Goal: Information Seeking & Learning: Understand process/instructions

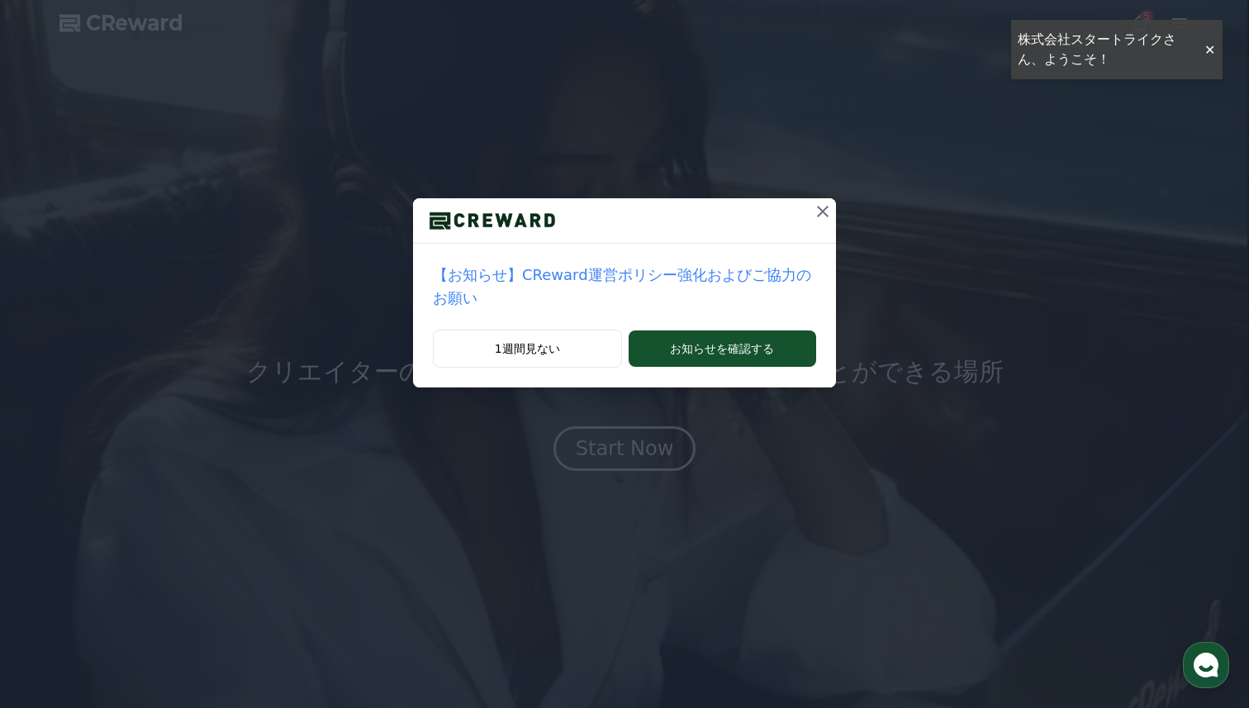
click at [814, 223] on button at bounding box center [823, 211] width 26 height 26
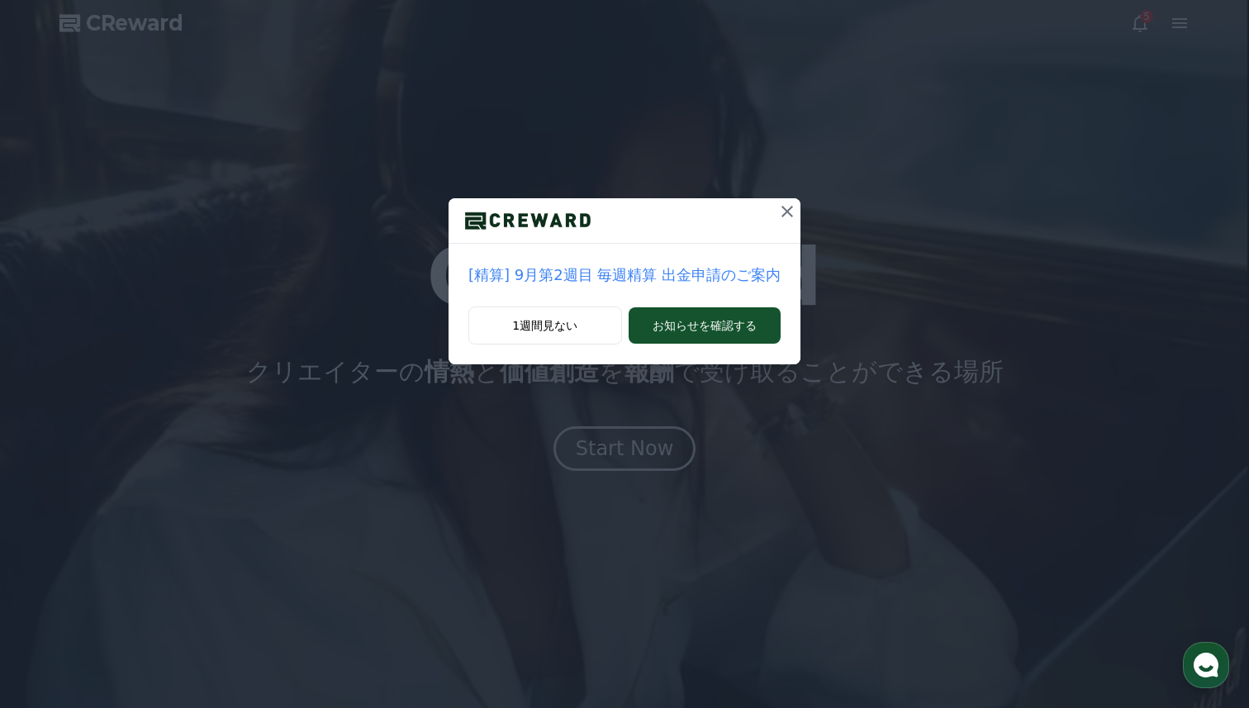
click at [789, 215] on icon at bounding box center [788, 212] width 12 height 12
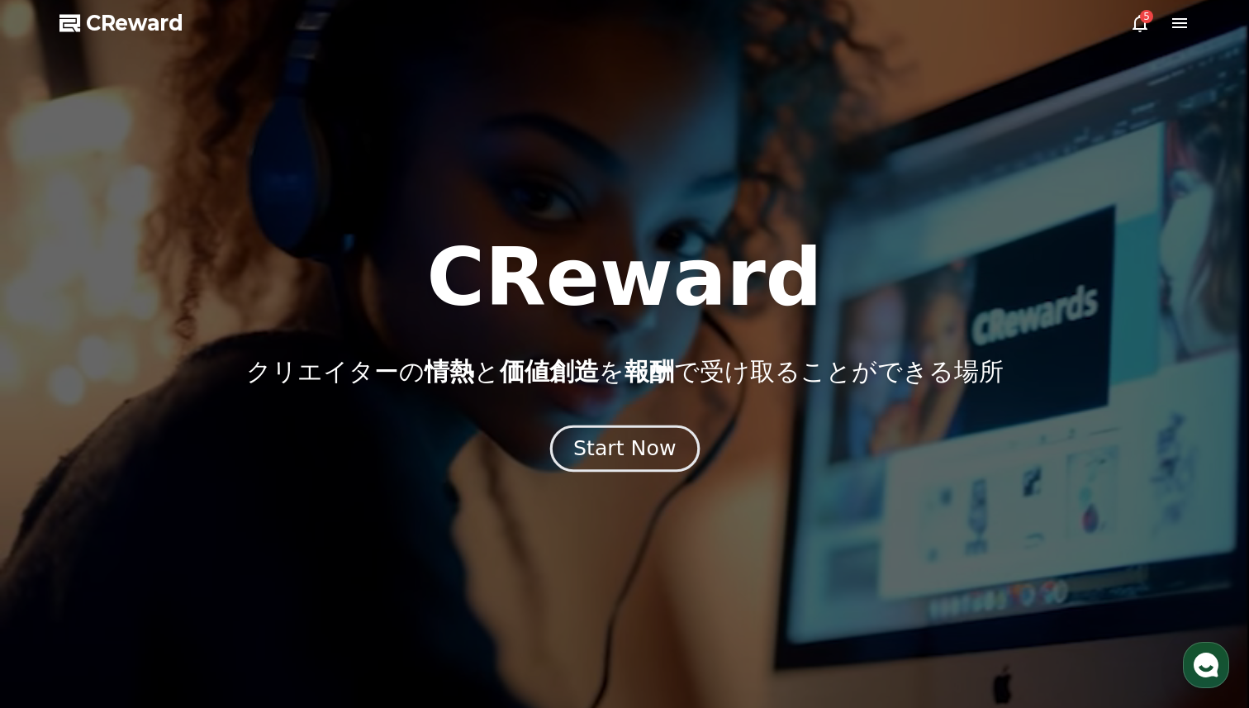
click at [634, 444] on div "Start Now" at bounding box center [624, 449] width 102 height 28
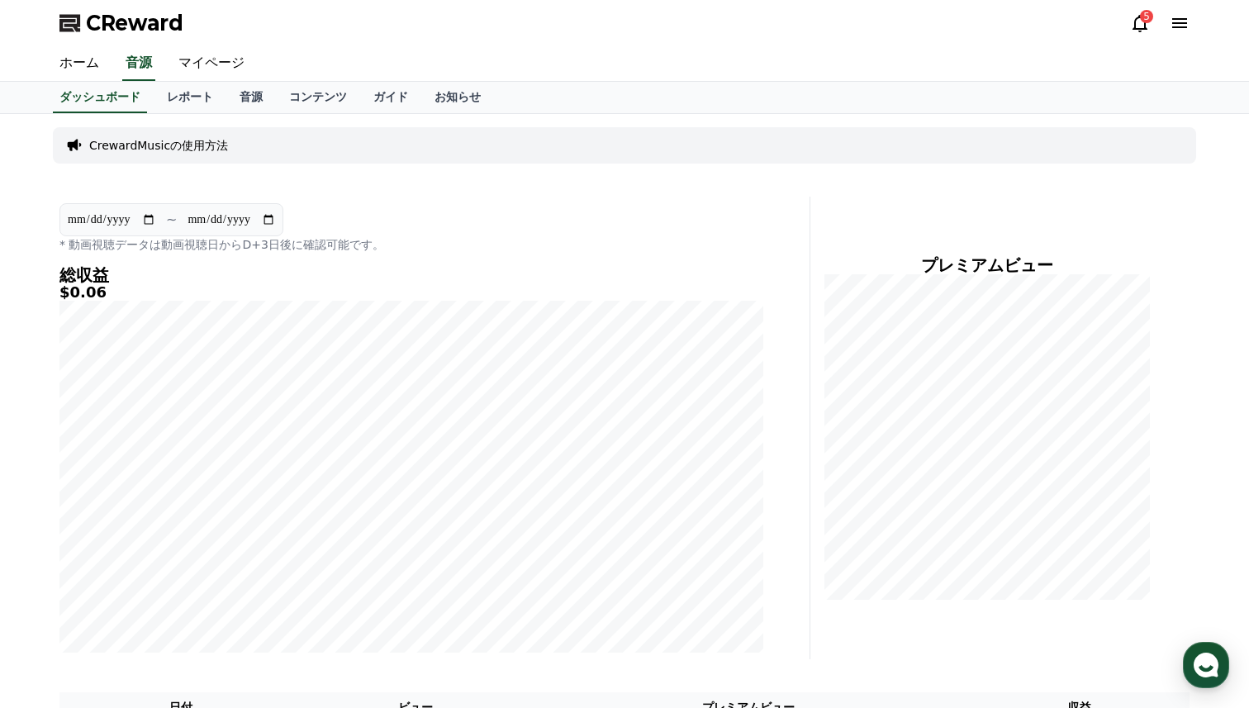
click at [158, 145] on p "CrewardMusicの使用方法" at bounding box center [158, 145] width 139 height 17
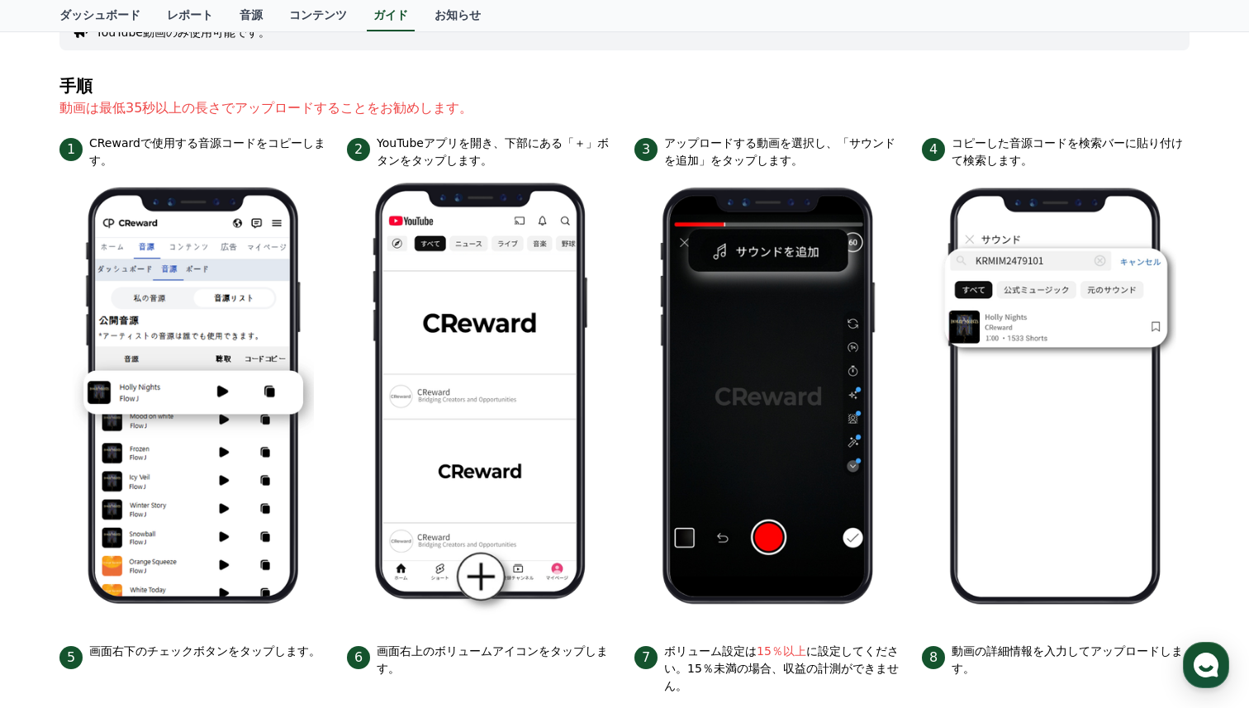
scroll to position [154, 0]
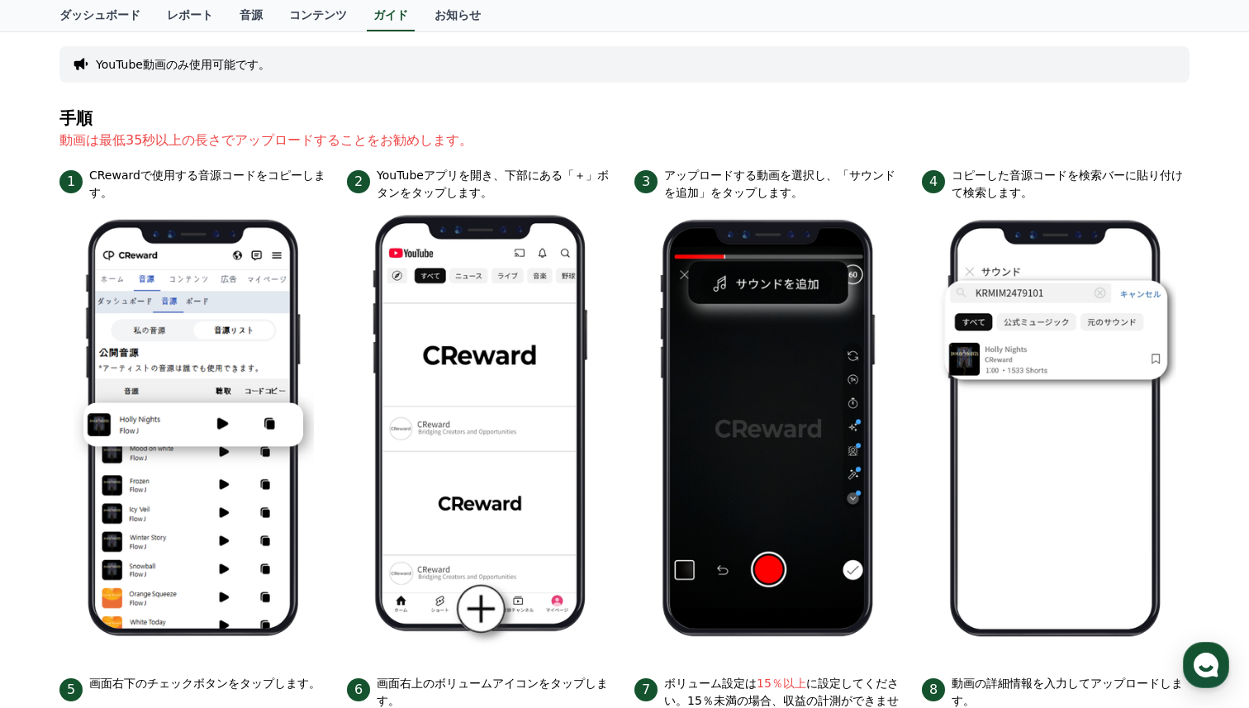
drag, startPoint x: 102, startPoint y: 138, endPoint x: 238, endPoint y: 140, distance: 135.5
click at [239, 140] on p "動画は最低35秒以上の長さでアップロードすることをお勧めします。" at bounding box center [624, 141] width 1130 height 20
click at [448, 151] on section "手順 動画は最低35秒以上の長さでアップロードすることをお勧めします。" at bounding box center [624, 138] width 1130 height 58
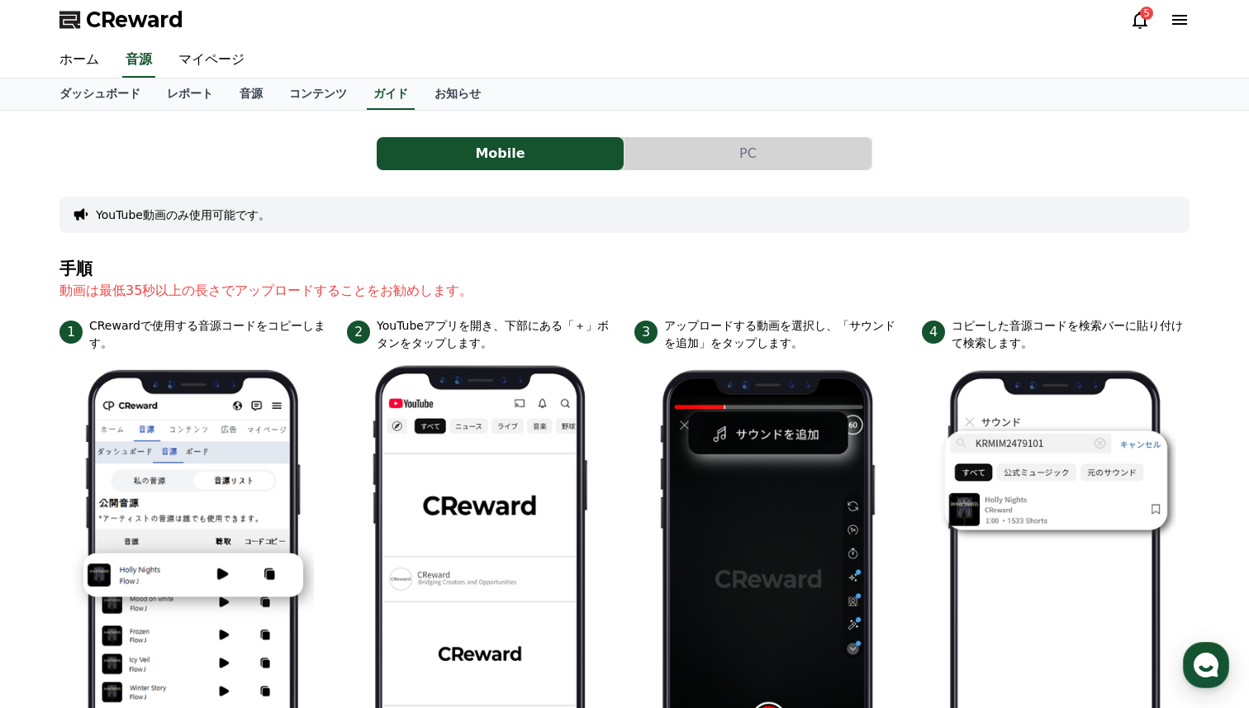
scroll to position [0, 0]
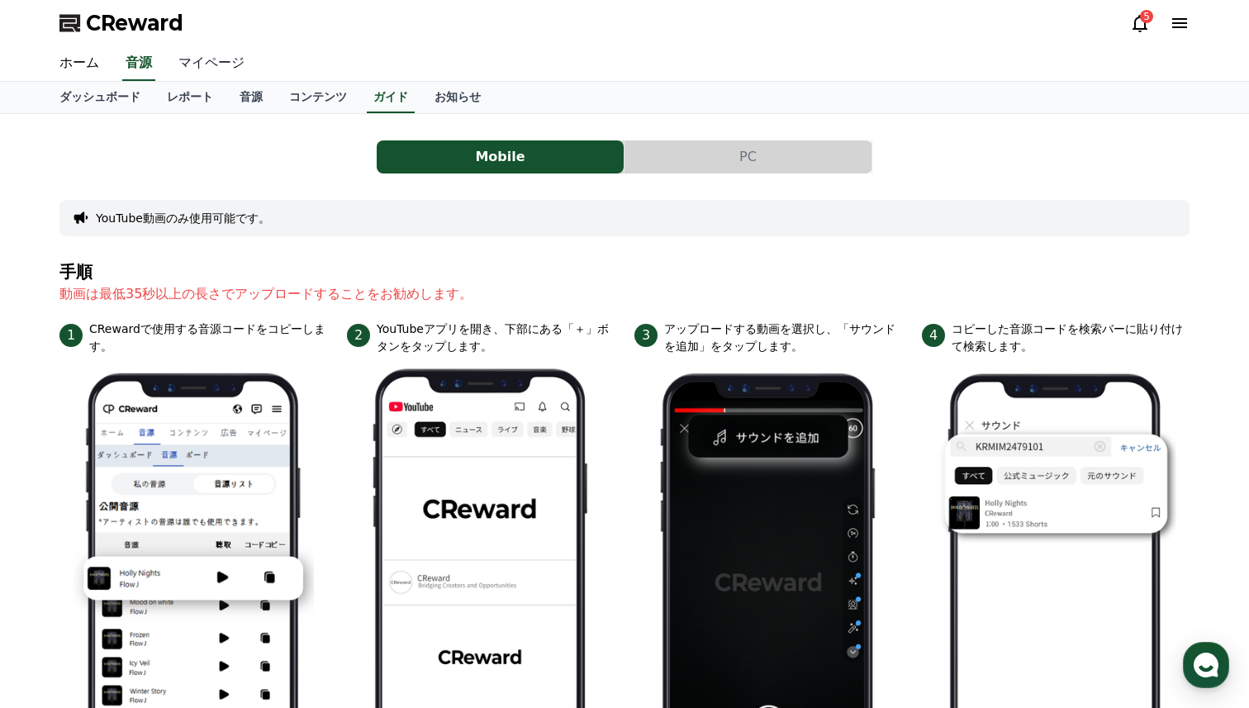
click at [207, 62] on link "マイページ" at bounding box center [211, 63] width 93 height 35
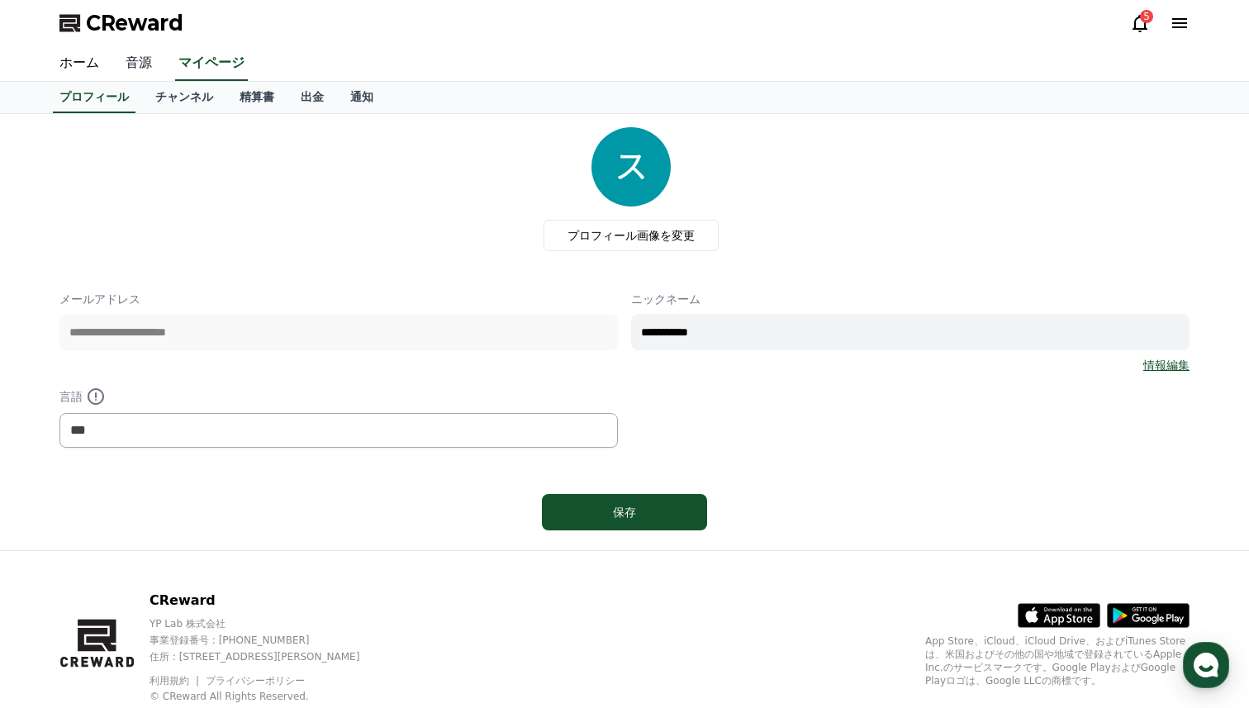
click at [150, 67] on link "音源" at bounding box center [138, 63] width 53 height 35
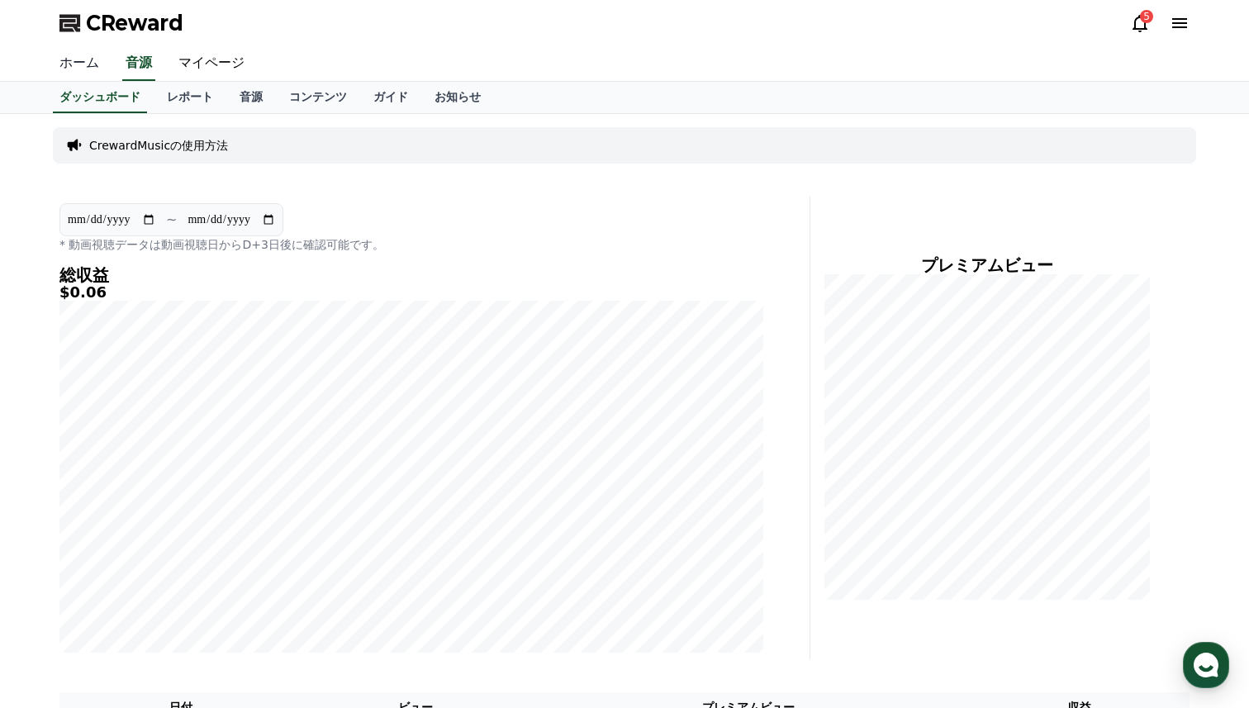
click at [84, 61] on link "ホーム" at bounding box center [79, 63] width 66 height 35
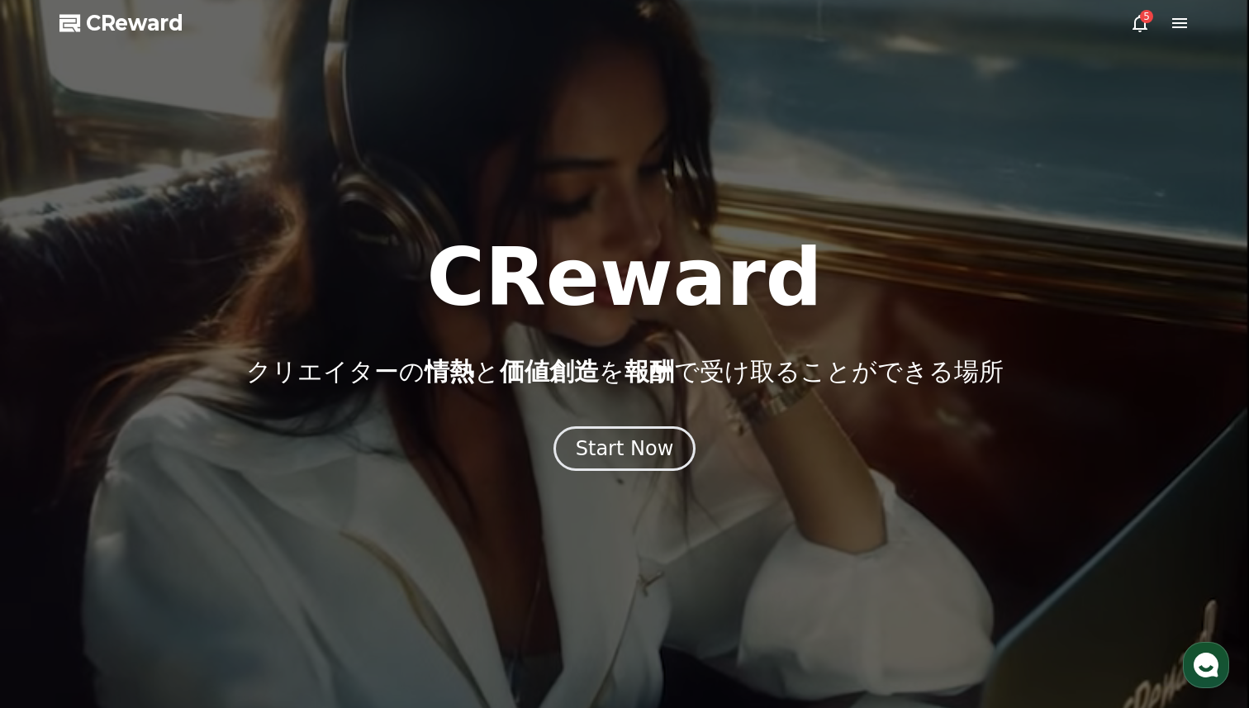
click at [1175, 24] on icon at bounding box center [1180, 23] width 20 height 20
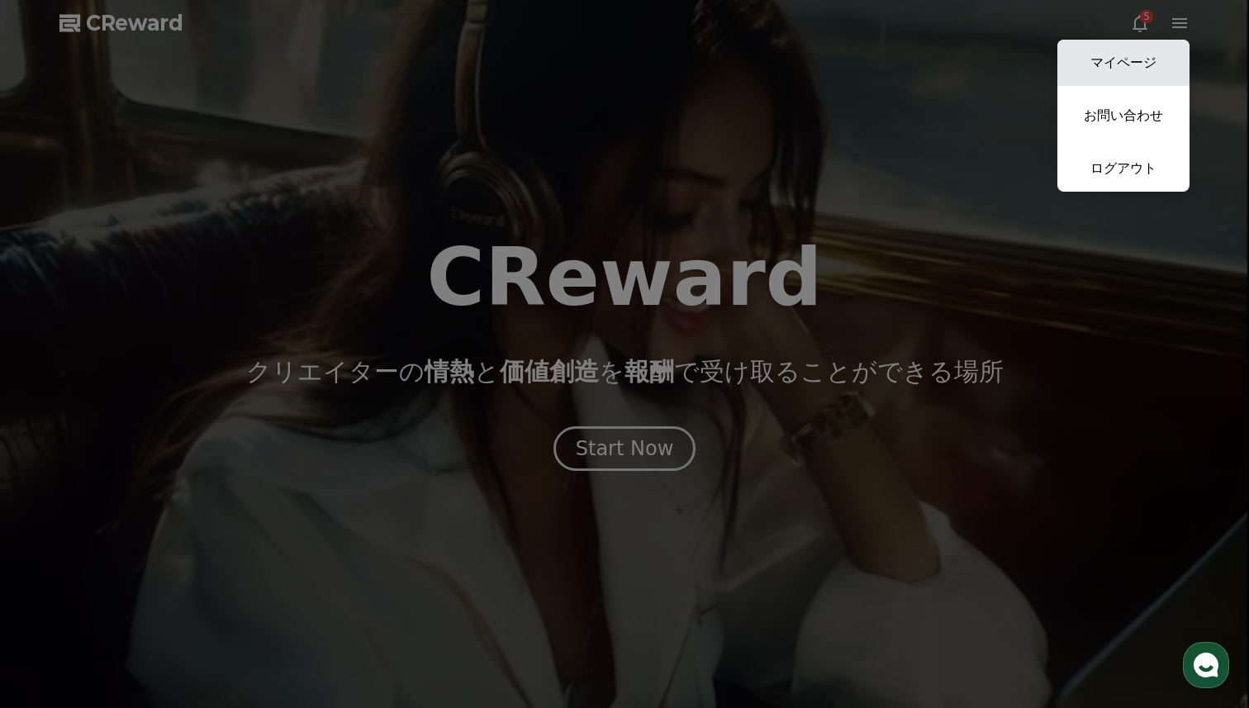
click at [1138, 72] on link "マイページ" at bounding box center [1123, 63] width 132 height 46
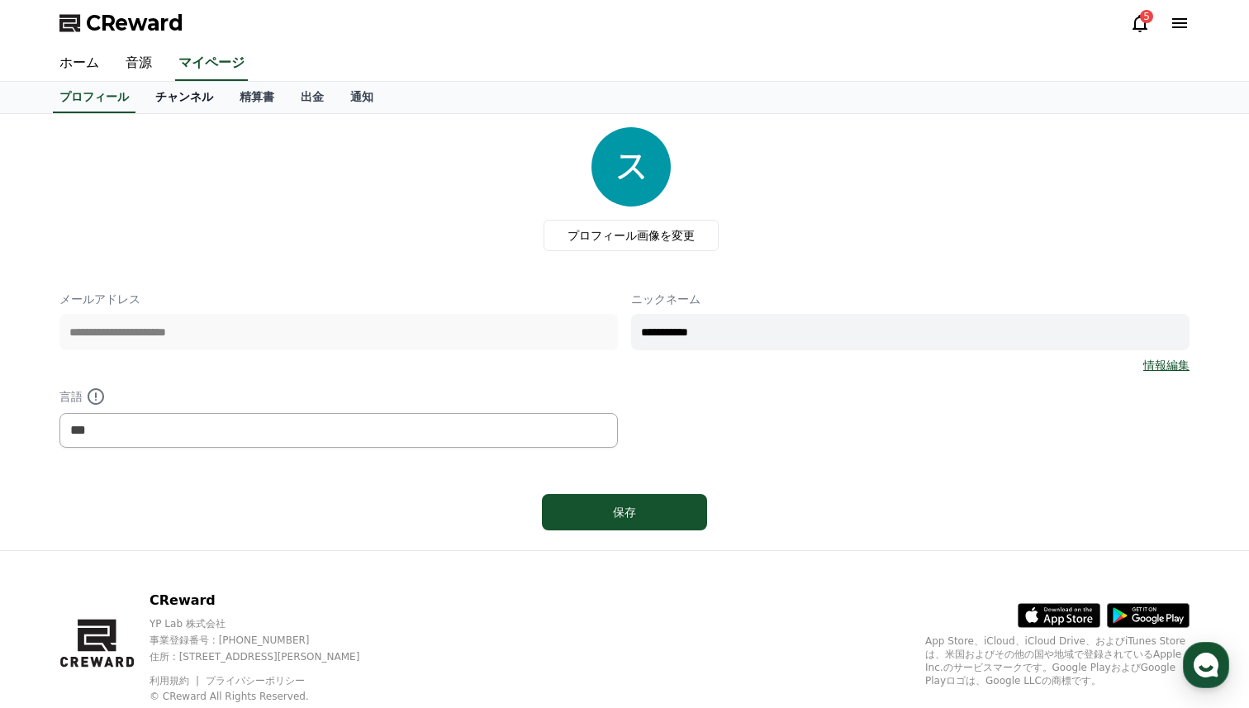
click at [176, 99] on link "チャンネル" at bounding box center [184, 97] width 84 height 31
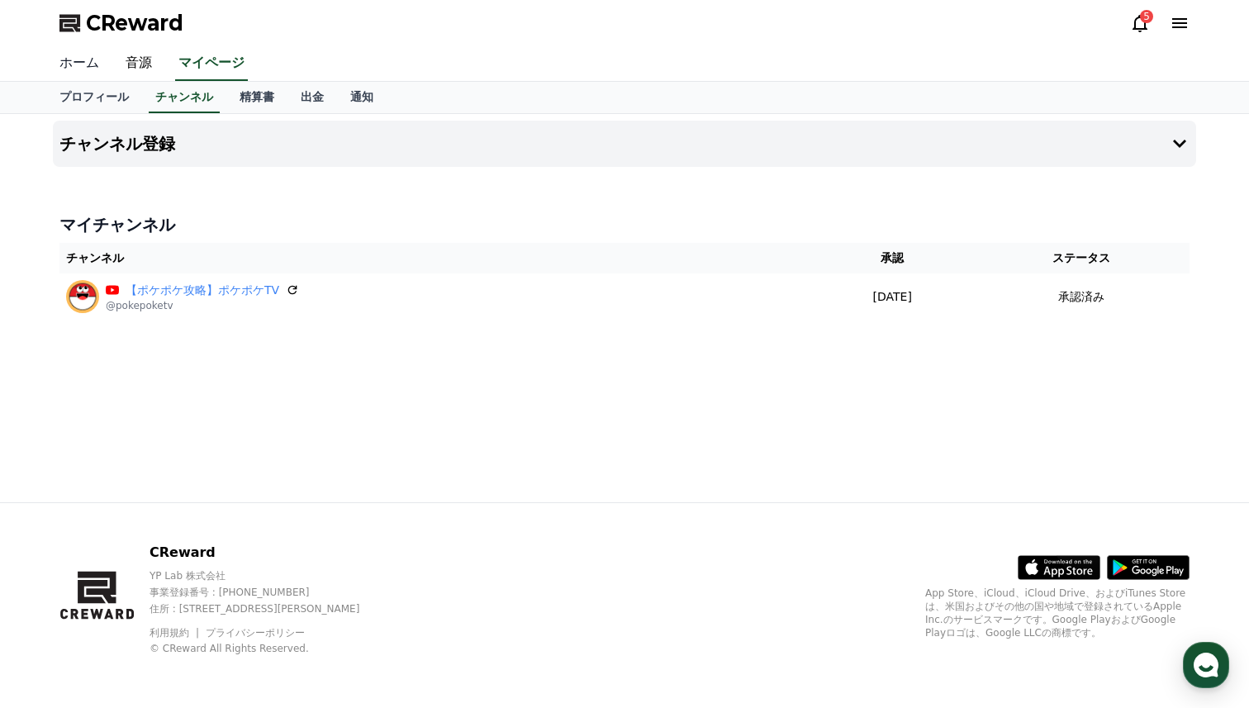
click at [88, 68] on link "ホーム" at bounding box center [79, 63] width 66 height 35
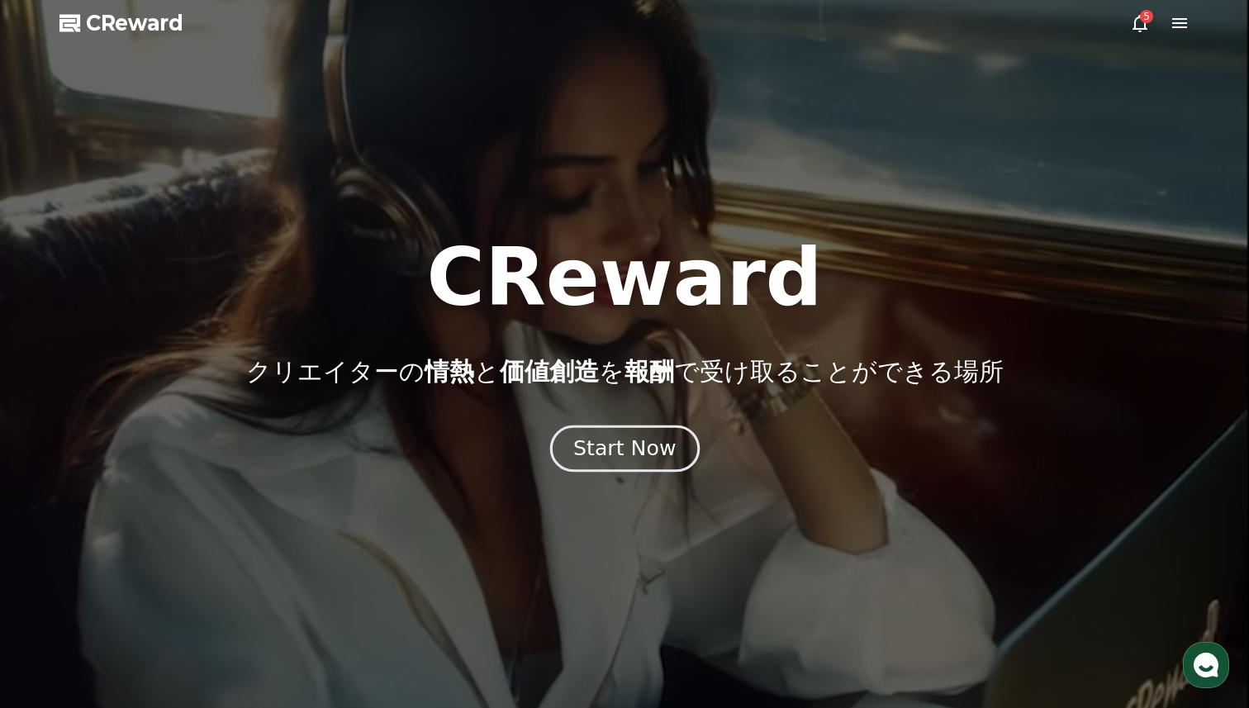
click at [620, 458] on div "Start Now" at bounding box center [624, 449] width 102 height 28
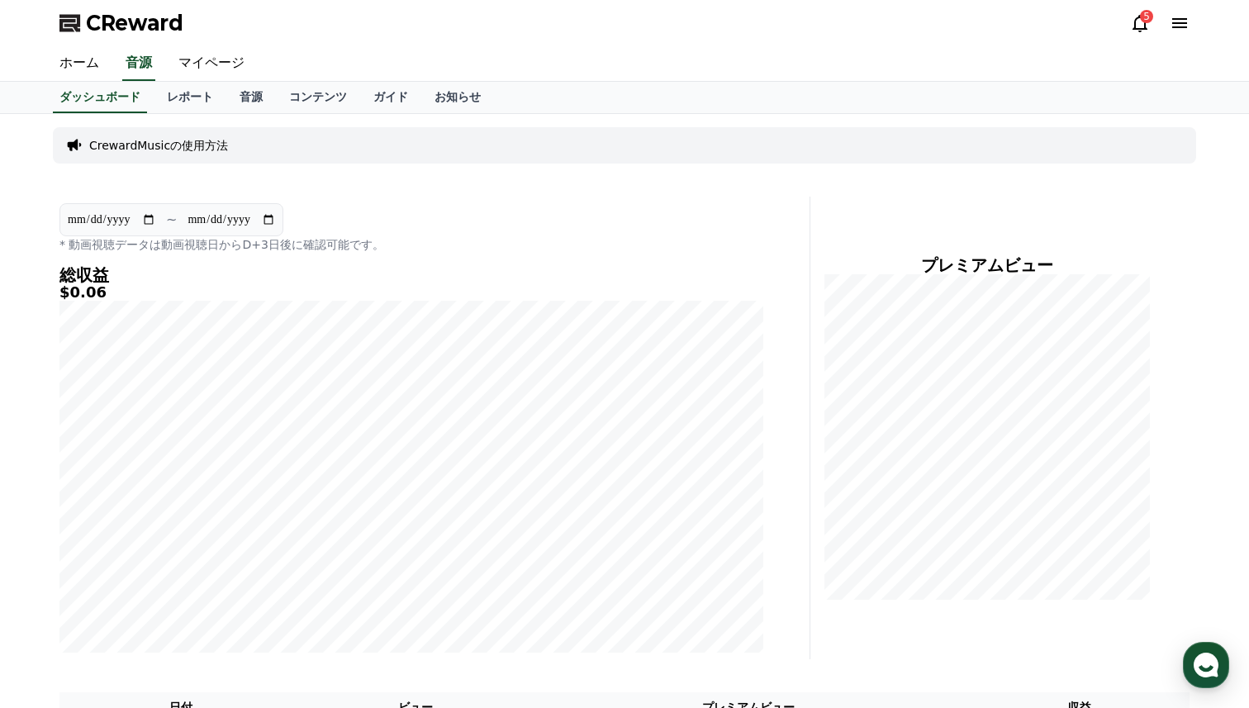
click at [177, 140] on p "CrewardMusicの使用方法" at bounding box center [158, 145] width 139 height 17
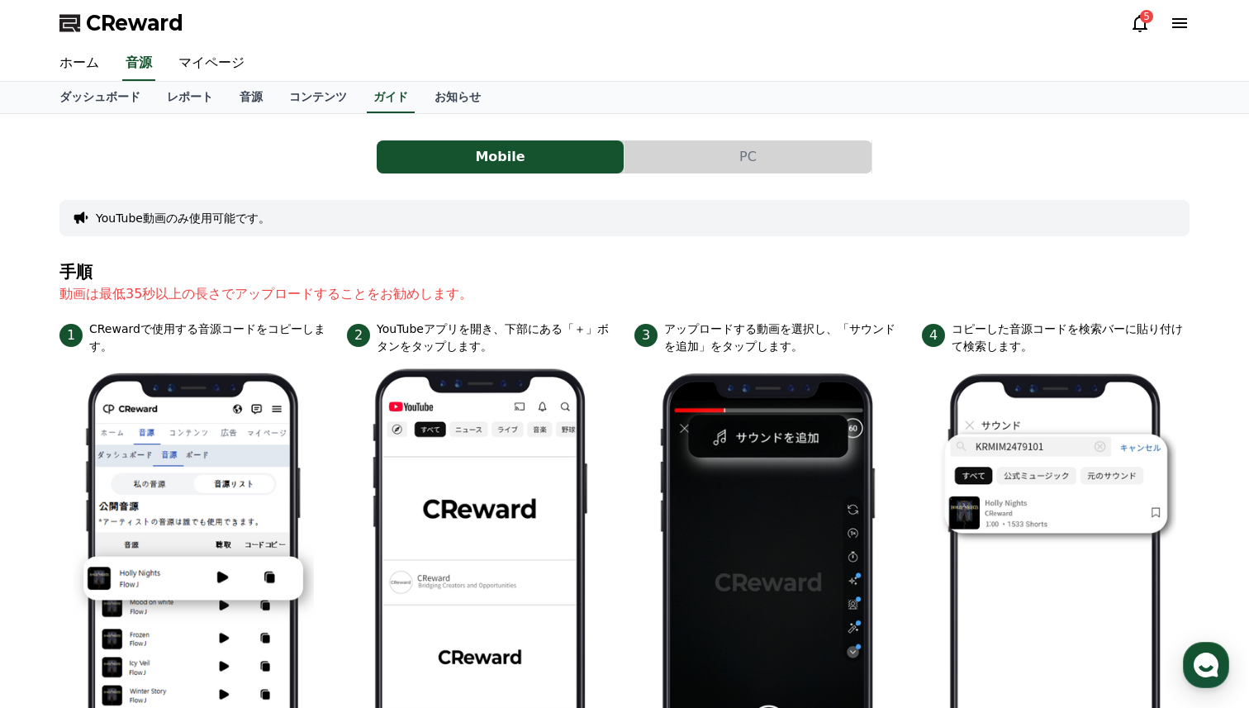
click at [677, 169] on button "PC" at bounding box center [748, 156] width 247 height 33
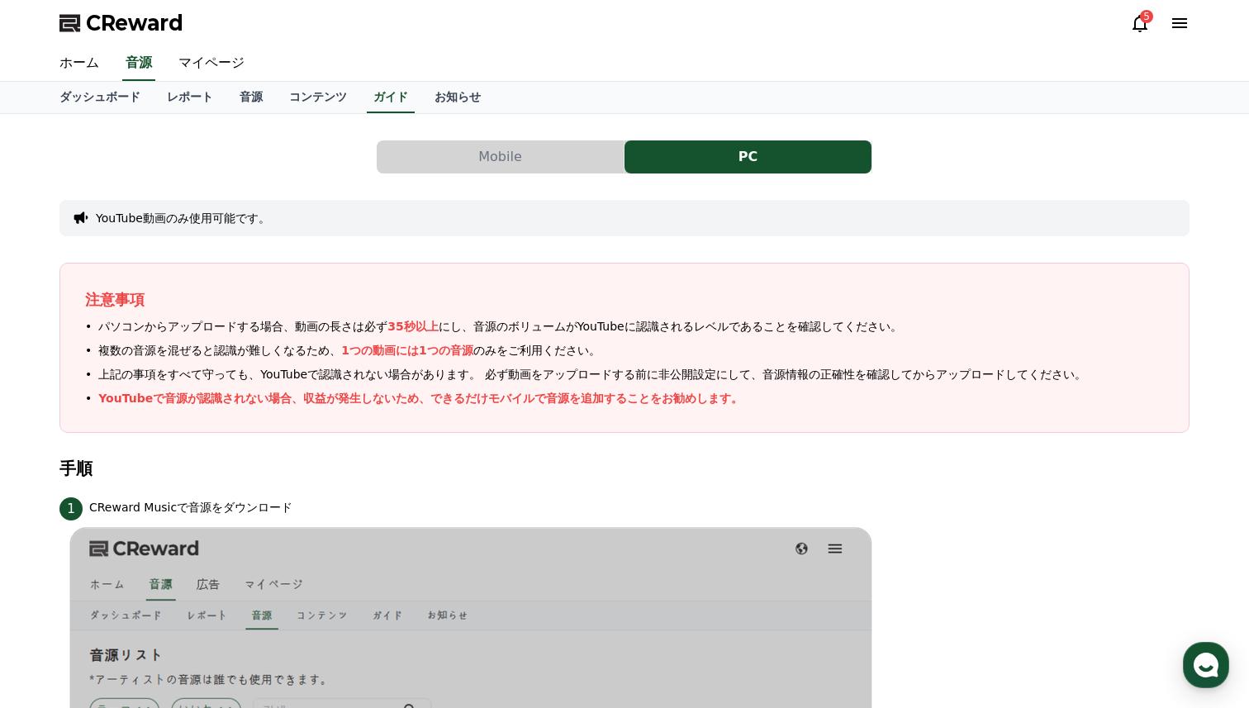
click at [747, 166] on button "PC" at bounding box center [748, 156] width 247 height 33
click at [104, 101] on link "ダッシュボード" at bounding box center [99, 97] width 107 height 31
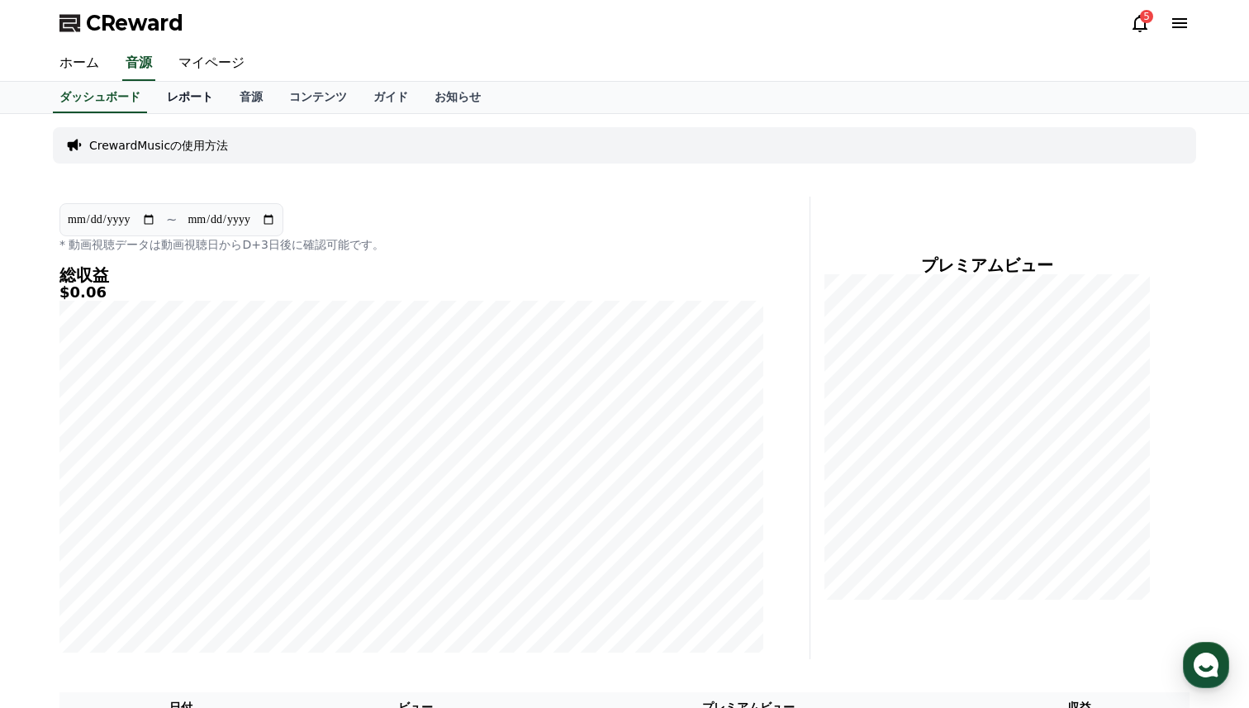
click at [162, 97] on link "レポート" at bounding box center [190, 97] width 73 height 31
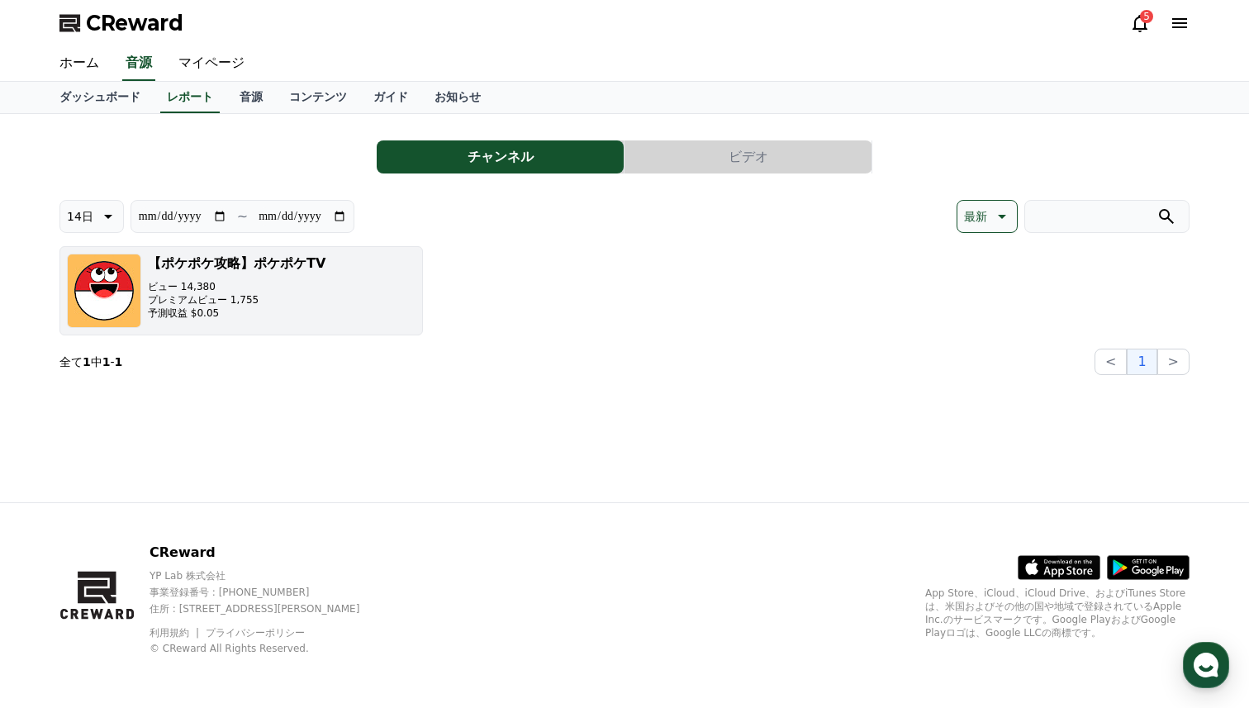
click at [377, 297] on button "【ポケポケ攻略】ポケポケTV ビュー 14,380 プレミアムビュー 1,755 予測収益 $0.05" at bounding box center [241, 290] width 364 height 89
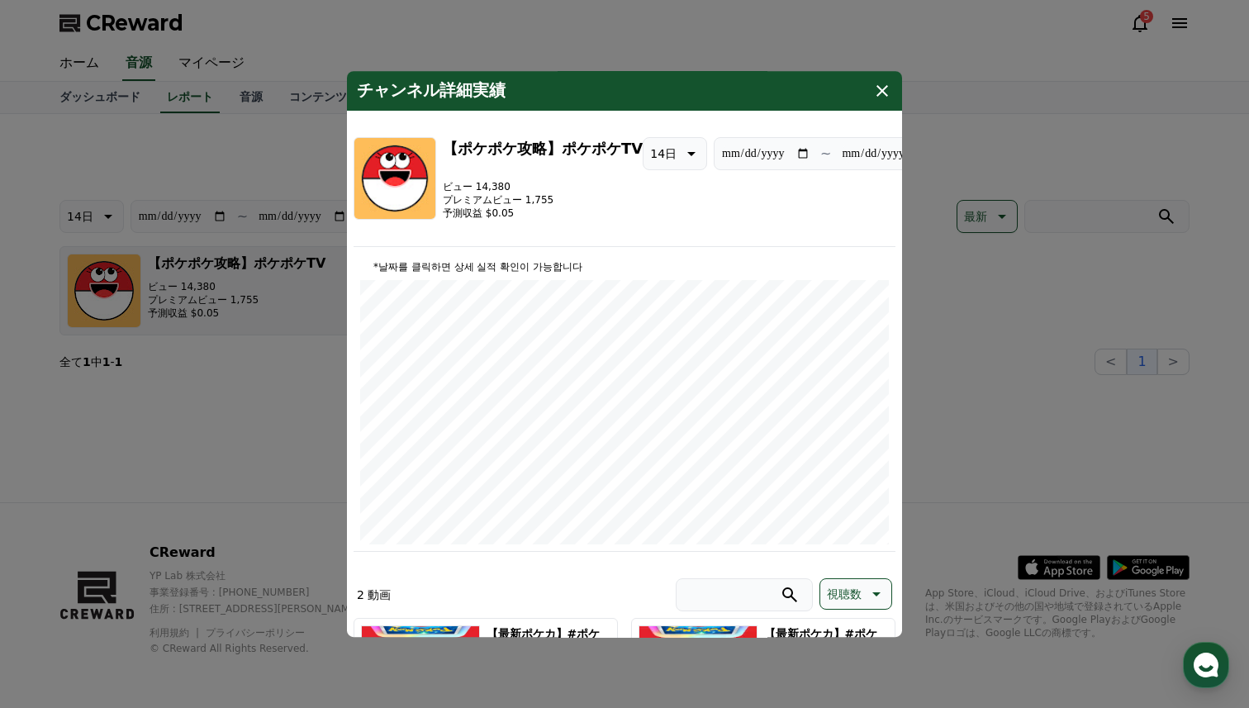
scroll to position [251, 0]
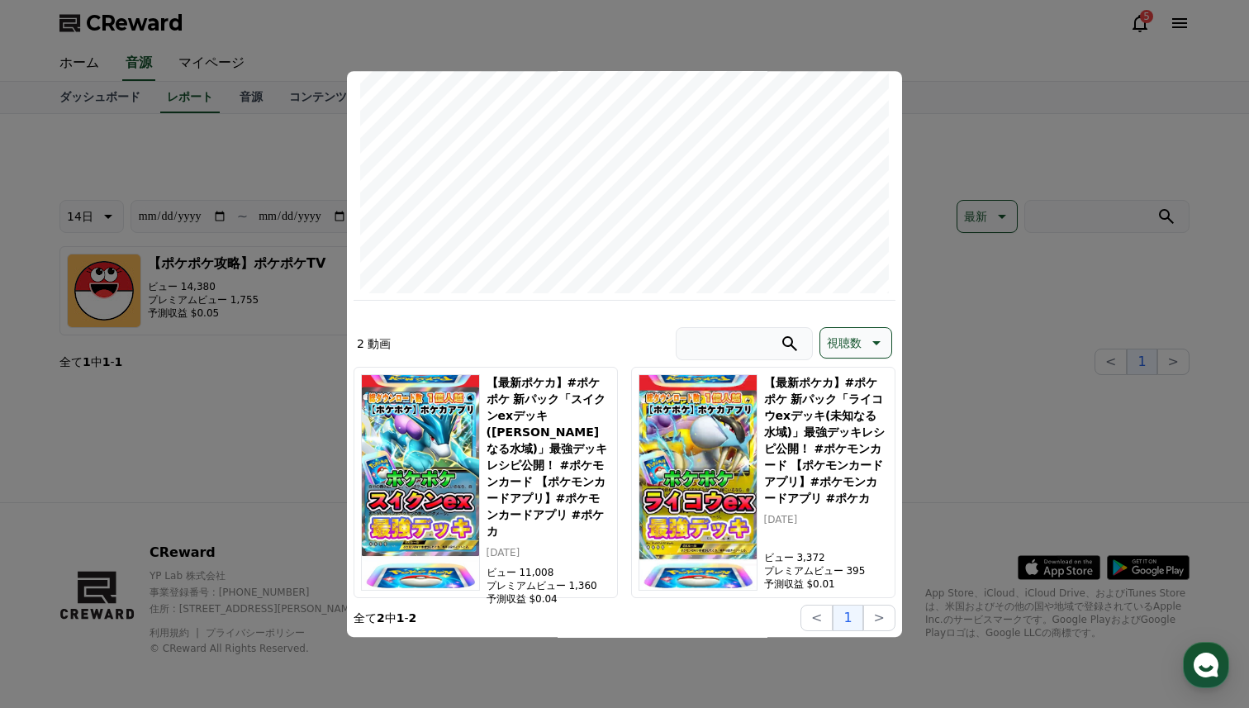
click at [1022, 302] on button "close modal" at bounding box center [624, 354] width 1249 height 708
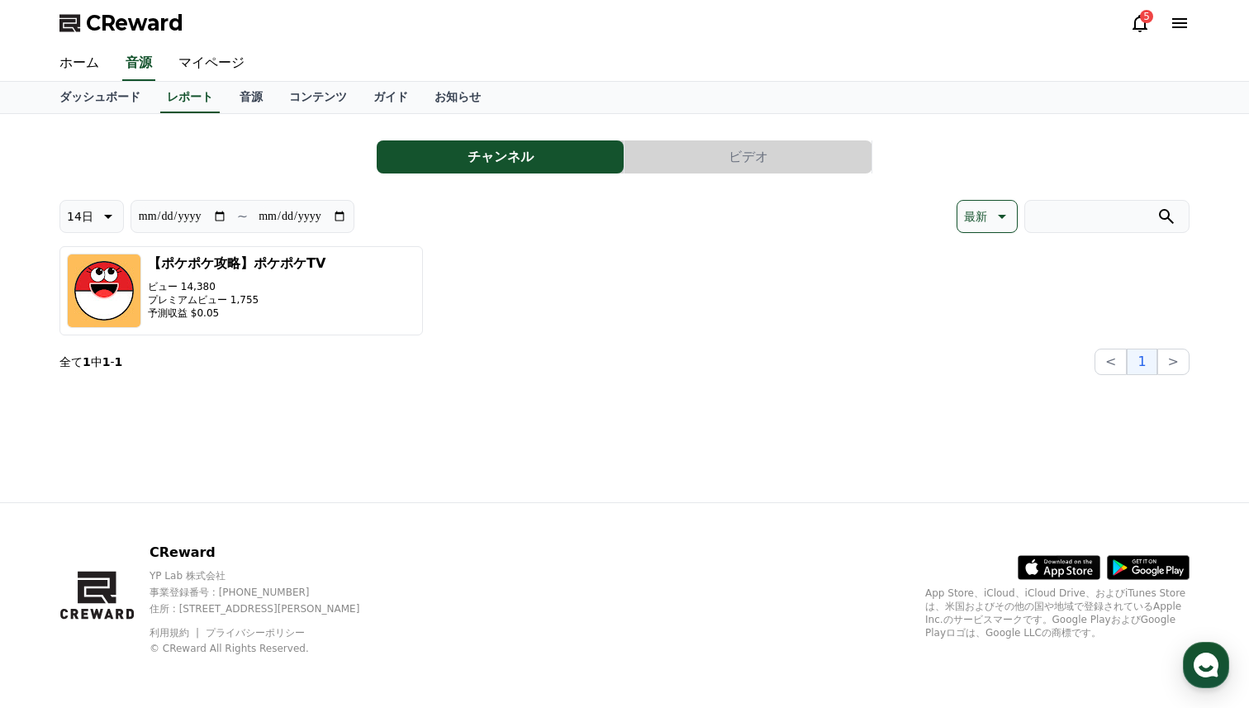
click at [1143, 26] on icon at bounding box center [1140, 23] width 20 height 20
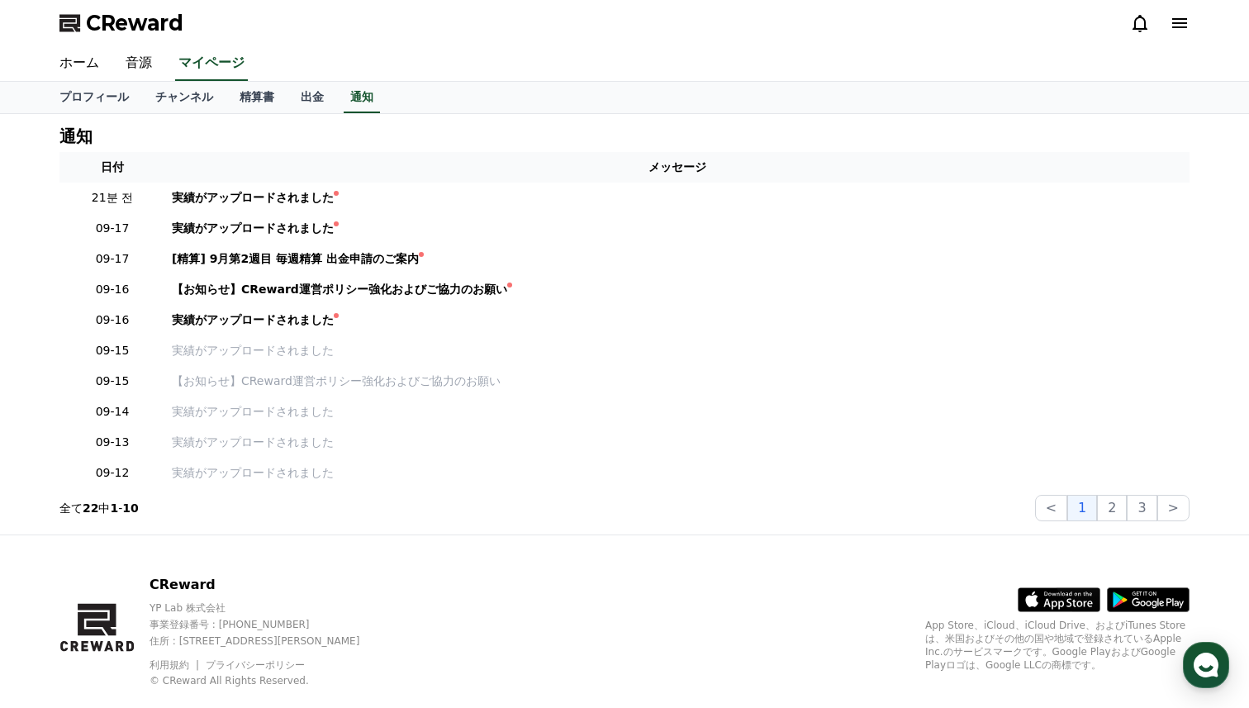
click at [146, 32] on span "CReward" at bounding box center [134, 23] width 97 height 26
